Goal: Transaction & Acquisition: Download file/media

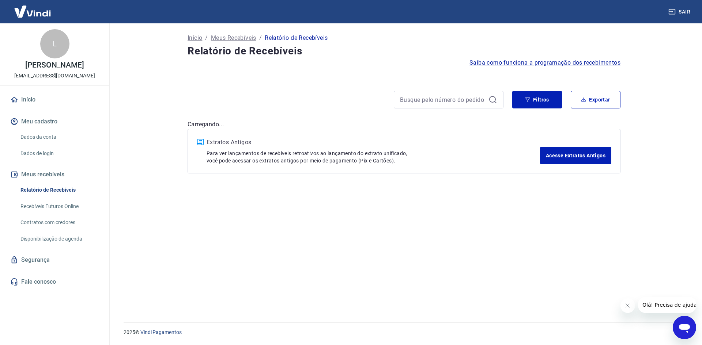
click at [525, 113] on div "Filtros Exportar" at bounding box center [404, 102] width 433 height 23
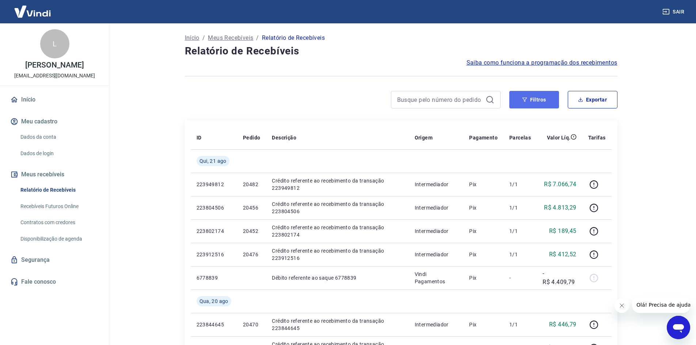
click at [527, 100] on icon "button" at bounding box center [524, 99] width 5 height 5
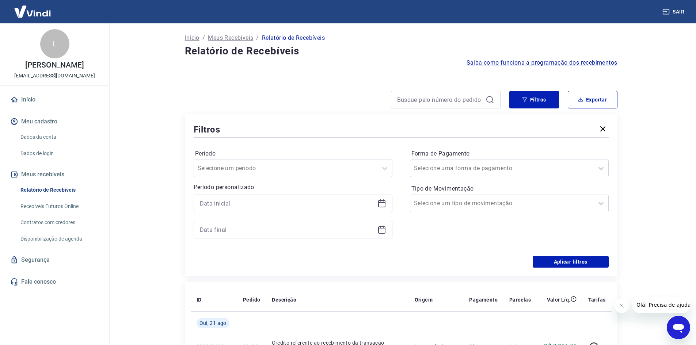
click at [383, 204] on icon at bounding box center [382, 203] width 9 height 9
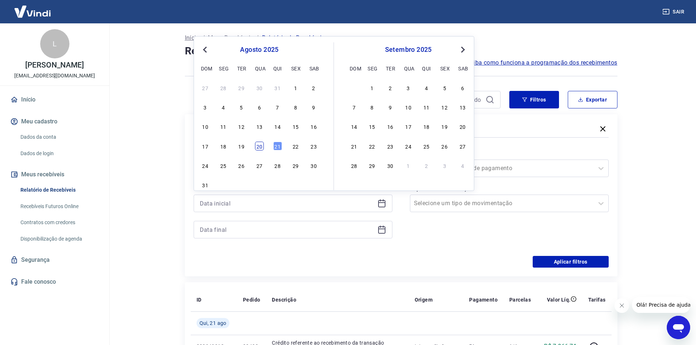
click at [262, 145] on div "20" at bounding box center [259, 146] width 9 height 9
type input "[DATE]"
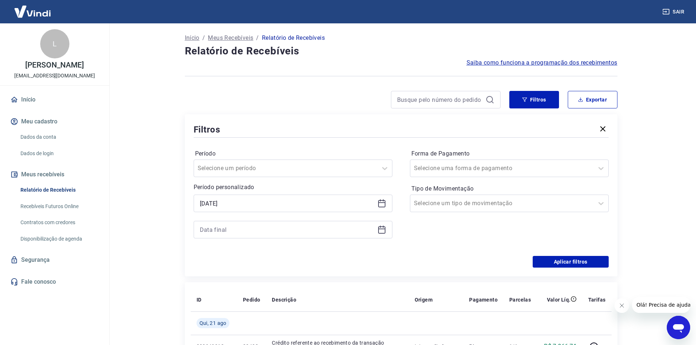
click at [380, 232] on icon at bounding box center [382, 230] width 9 height 9
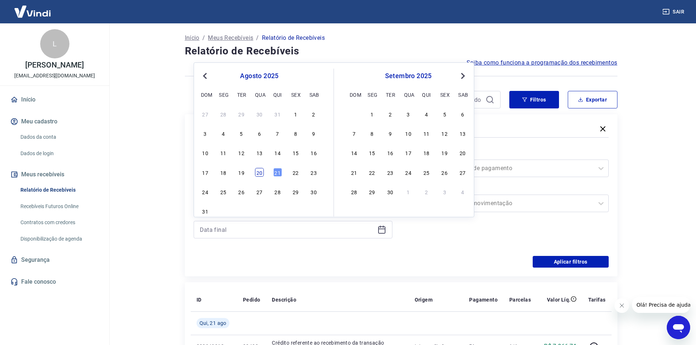
click at [260, 171] on div "20" at bounding box center [259, 172] width 9 height 9
type input "[DATE]"
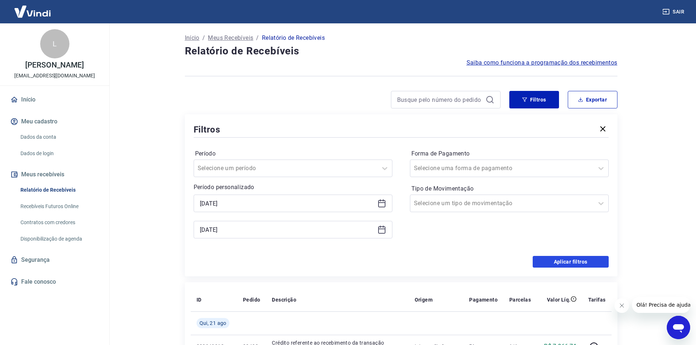
drag, startPoint x: 545, startPoint y: 264, endPoint x: 537, endPoint y: 263, distance: 8.5
click at [545, 264] on button "Aplicar filtros" at bounding box center [571, 262] width 76 height 12
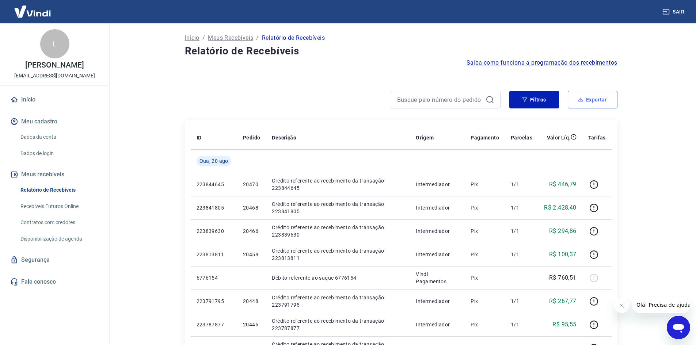
click at [579, 103] on button "Exportar" at bounding box center [593, 100] width 50 height 18
type input "[DATE]"
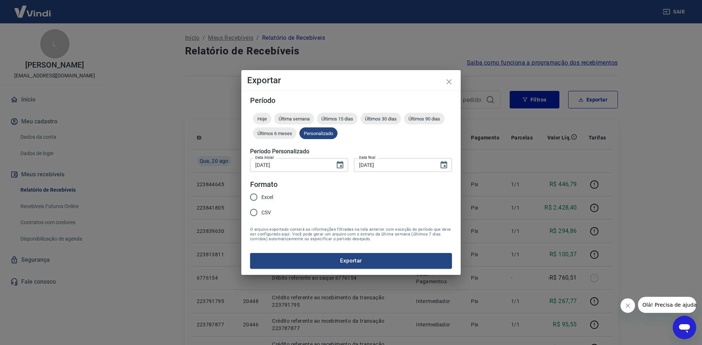
click at [251, 218] on input "CSV" at bounding box center [253, 212] width 15 height 15
radio input "true"
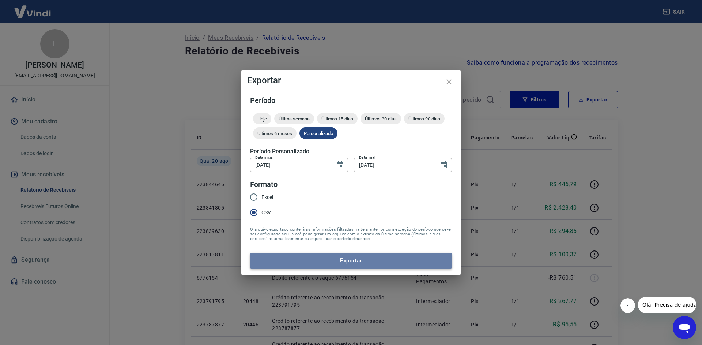
click at [303, 259] on button "Exportar" at bounding box center [351, 260] width 202 height 15
